Goal: Task Accomplishment & Management: Use online tool/utility

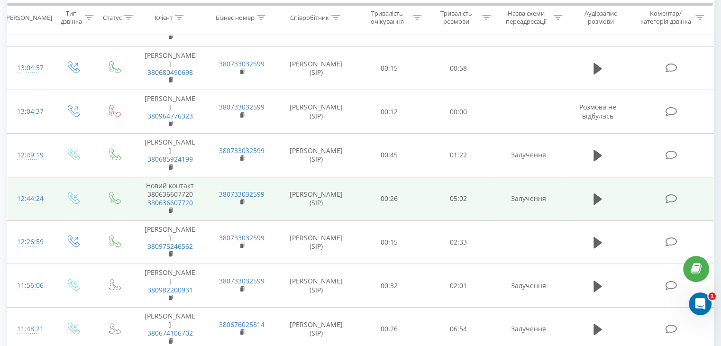
scroll to position [102, 0]
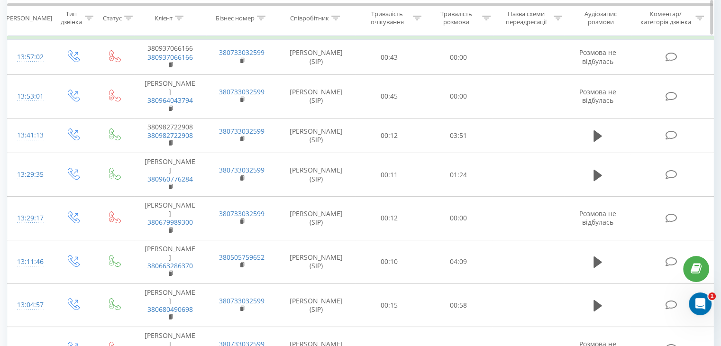
click at [487, 17] on icon at bounding box center [486, 17] width 9 height 5
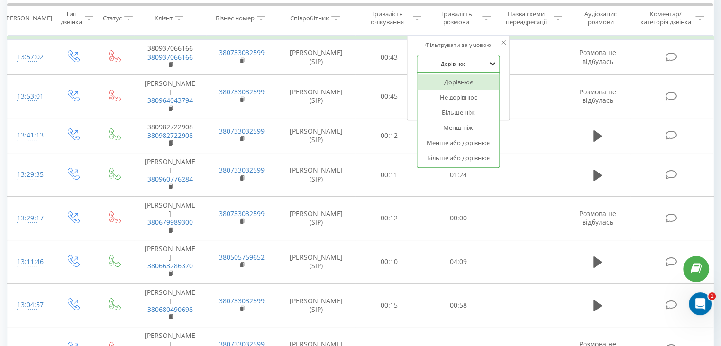
click at [490, 63] on icon at bounding box center [493, 64] width 6 height 3
click at [461, 114] on div "Більше ніж" at bounding box center [458, 112] width 82 height 15
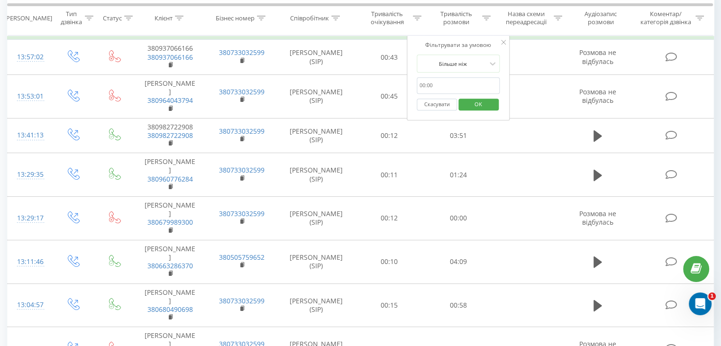
click at [445, 84] on input "text" at bounding box center [457, 85] width 83 height 17
click at [472, 103] on span "OK" at bounding box center [478, 104] width 27 height 15
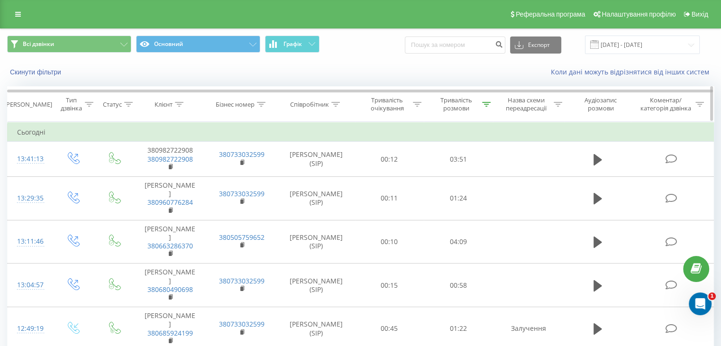
click at [485, 105] on icon at bounding box center [486, 104] width 9 height 5
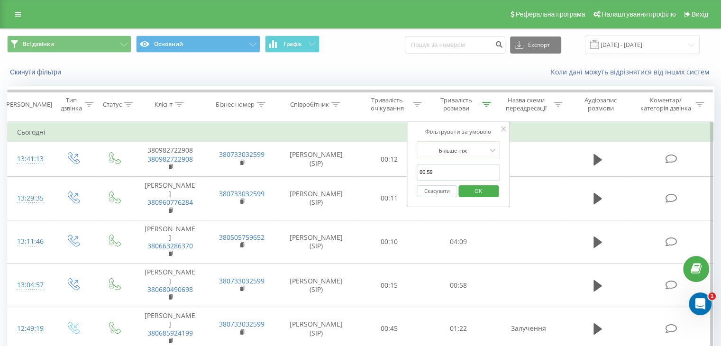
click at [447, 168] on input "00.59" at bounding box center [457, 172] width 83 height 17
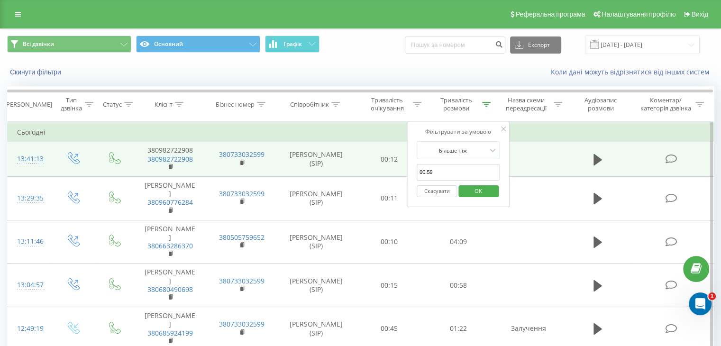
drag, startPoint x: 445, startPoint y: 170, endPoint x: 405, endPoint y: 168, distance: 39.8
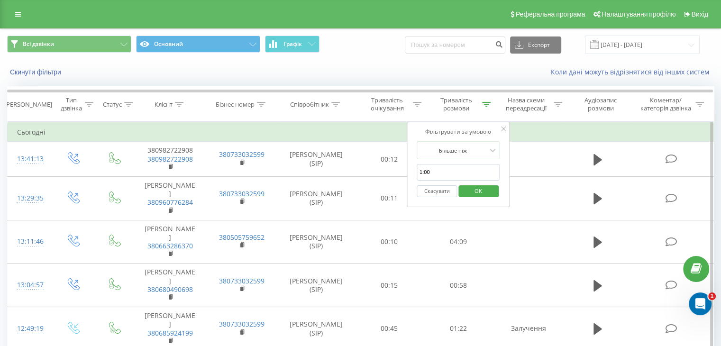
click at [493, 191] on button "OK" at bounding box center [478, 191] width 40 height 12
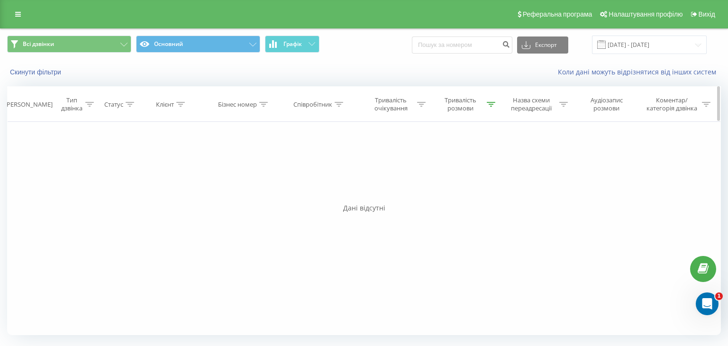
click at [491, 102] on icon at bounding box center [491, 104] width 9 height 5
click at [443, 173] on input "1:00" at bounding box center [462, 172] width 83 height 17
click at [423, 167] on input "1:00" at bounding box center [462, 172] width 83 height 17
type input "01:00"
click at [478, 190] on span "OK" at bounding box center [483, 190] width 27 height 15
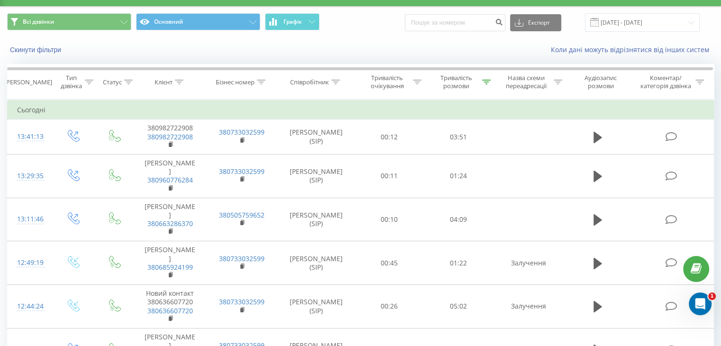
scroll to position [19, 0]
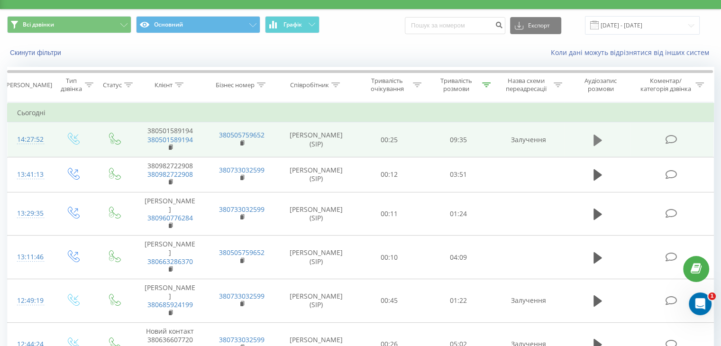
click at [597, 138] on icon at bounding box center [597, 139] width 9 height 11
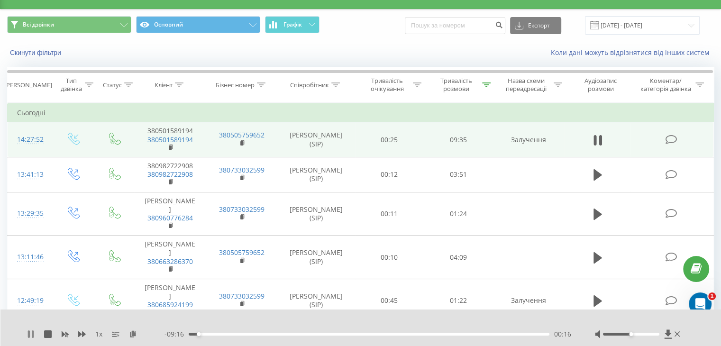
click at [28, 334] on icon at bounding box center [29, 334] width 2 height 8
